Goal: Information Seeking & Learning: Learn about a topic

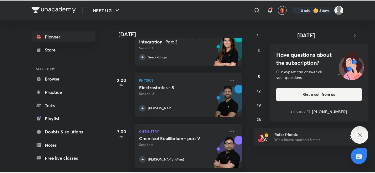
scroll to position [207, 0]
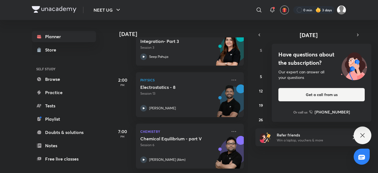
click at [367, 139] on div "Have questions about the subscription? Our expert can answer all your questions…" at bounding box center [363, 135] width 18 height 18
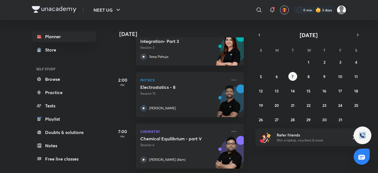
click at [367, 139] on div at bounding box center [363, 135] width 18 height 18
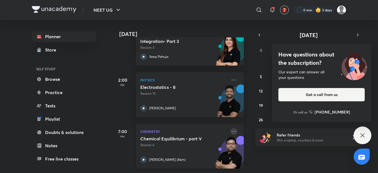
click at [230, 128] on icon at bounding box center [233, 131] width 7 height 7
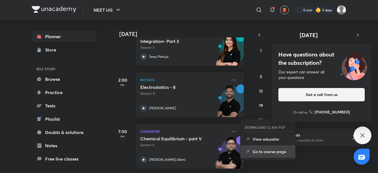
click at [251, 155] on li "Go to course page" at bounding box center [267, 151] width 55 height 12
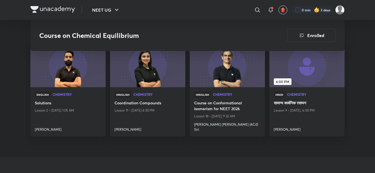
scroll to position [863, 0]
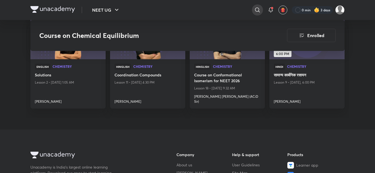
click at [256, 8] on icon at bounding box center [257, 10] width 7 height 7
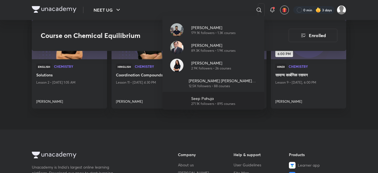
click at [207, 97] on p "Seep Pahuja" at bounding box center [213, 98] width 44 height 6
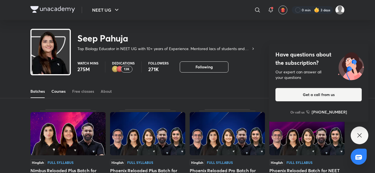
click at [51, 92] on div "Courses" at bounding box center [58, 92] width 14 height 6
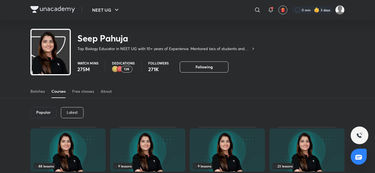
click at [77, 113] on p "Latest" at bounding box center [72, 112] width 11 height 4
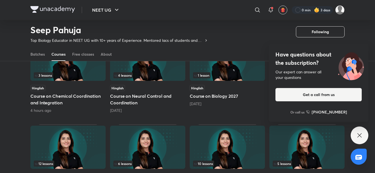
scroll to position [79, 0]
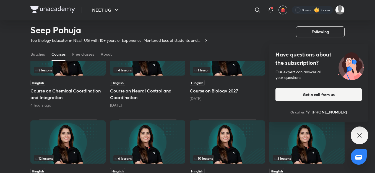
click at [148, 78] on div "4 lessons Hinglish Course on Neural Control and Coordination [DATE]" at bounding box center [147, 69] width 75 height 77
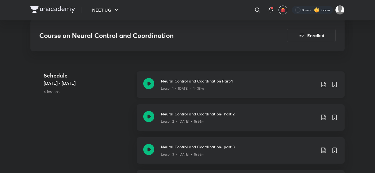
scroll to position [310, 0]
click at [207, 147] on h3 "Neural Control and Coordination- part 3" at bounding box center [238, 146] width 155 height 6
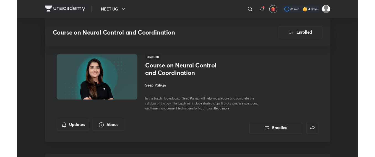
scroll to position [260, 0]
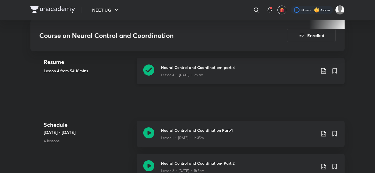
click at [322, 71] on icon at bounding box center [323, 71] width 7 height 7
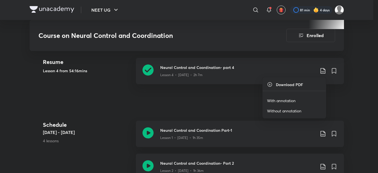
click at [290, 100] on p "With annotation" at bounding box center [281, 101] width 28 height 6
